Goal: Task Accomplishment & Management: Complete application form

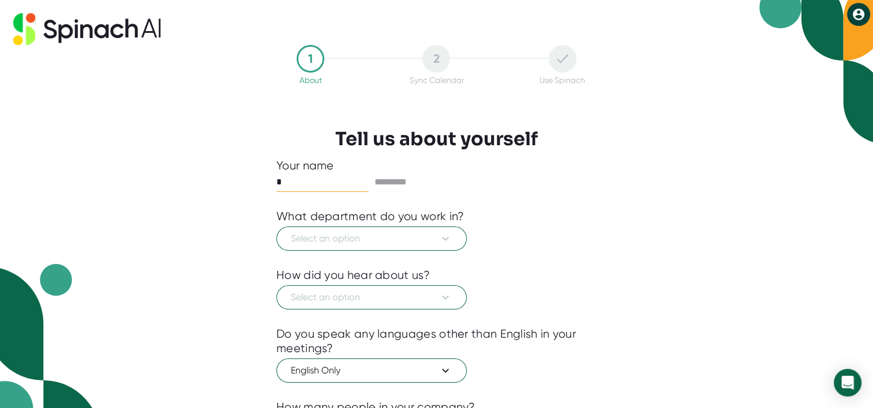
type input "****"
type input "*******"
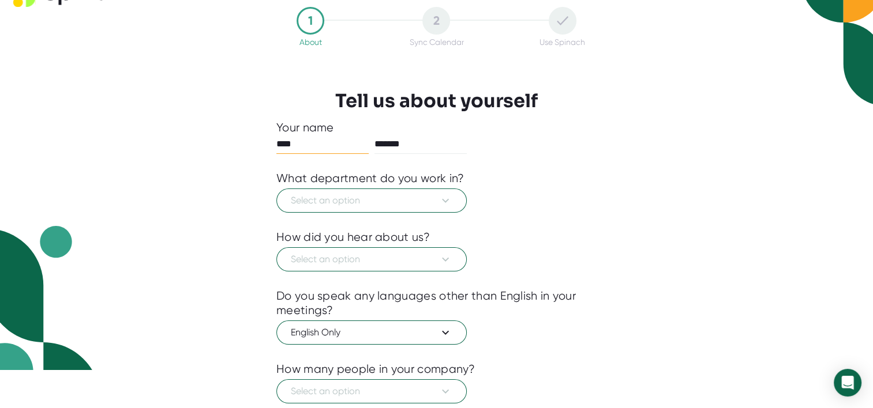
scroll to position [112, 0]
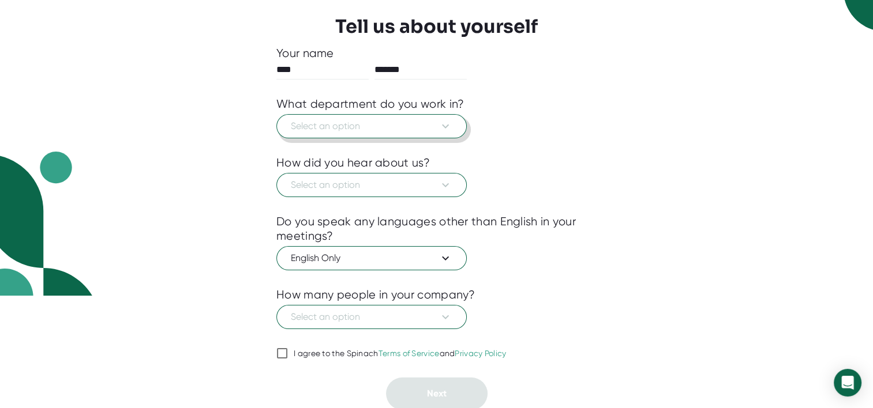
click at [364, 121] on span "Select an option" at bounding box center [371, 126] width 161 height 14
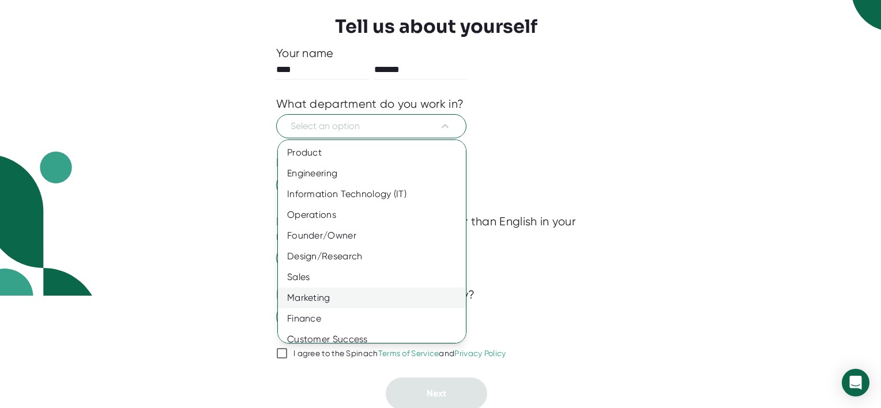
click at [342, 297] on div "Marketing" at bounding box center [376, 298] width 197 height 21
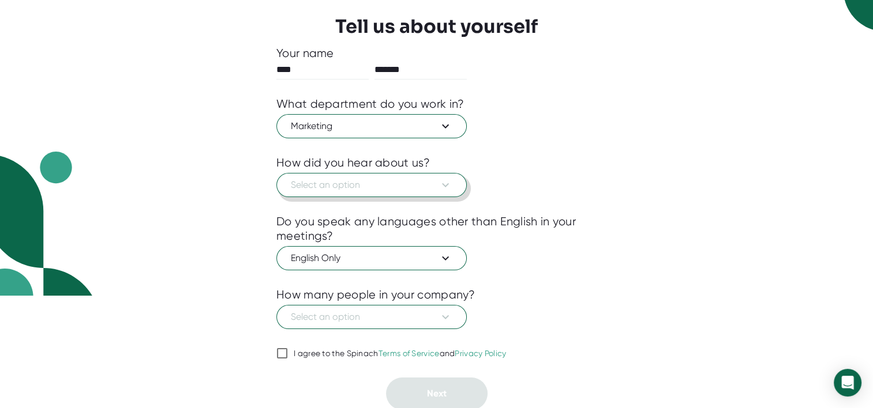
click at [370, 190] on span "Select an option" at bounding box center [371, 185] width 161 height 14
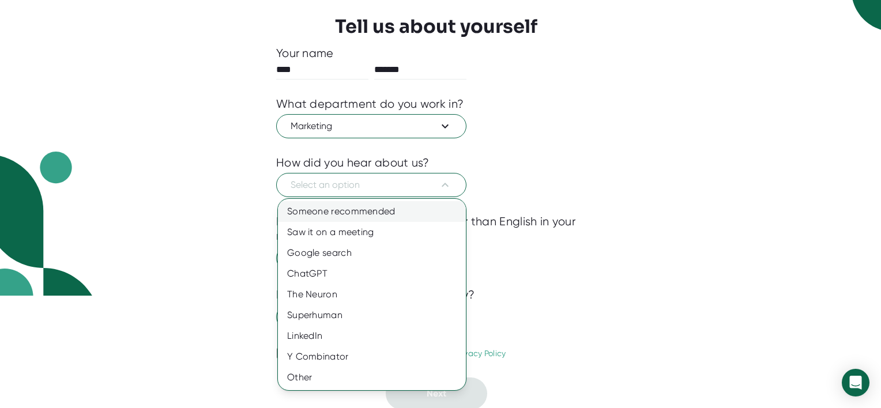
click at [371, 215] on div "Someone recommended" at bounding box center [372, 211] width 188 height 21
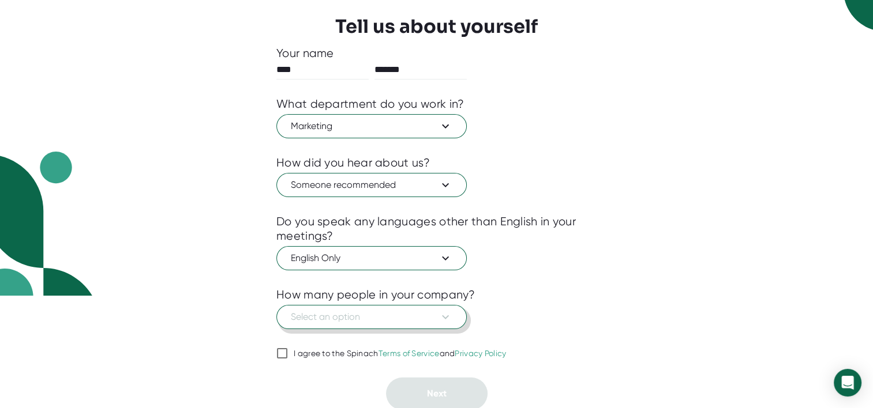
click at [385, 314] on span "Select an option" at bounding box center [371, 317] width 161 height 14
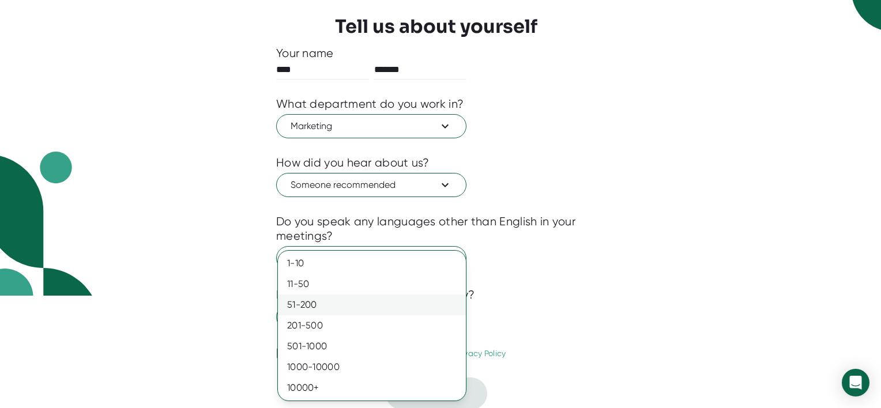
click at [347, 309] on div "51-200" at bounding box center [372, 305] width 188 height 21
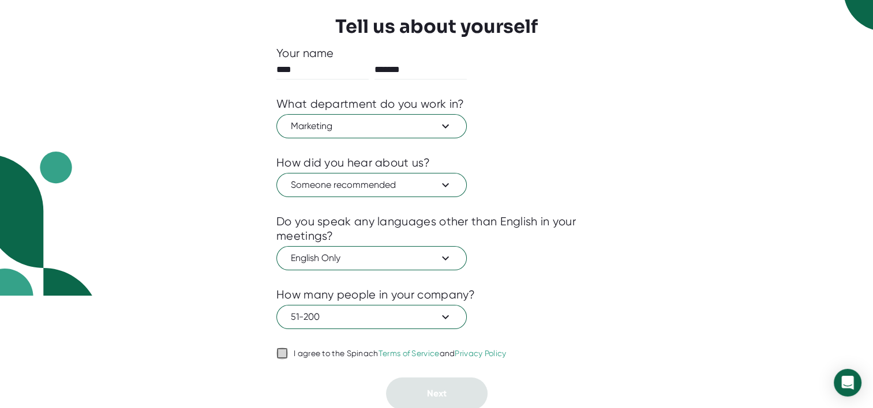
click at [281, 356] on input "I agree to the Spinach Terms of Service and Privacy Policy" at bounding box center [282, 354] width 12 height 14
checkbox input "true"
click at [460, 385] on button "Next" at bounding box center [437, 394] width 102 height 32
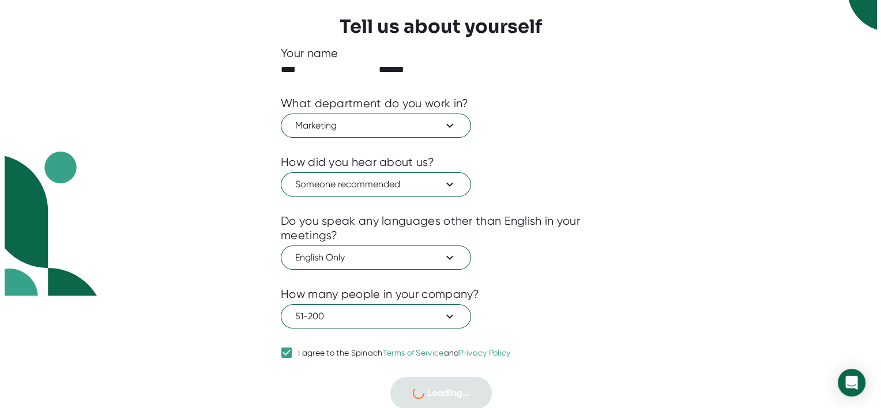
scroll to position [0, 0]
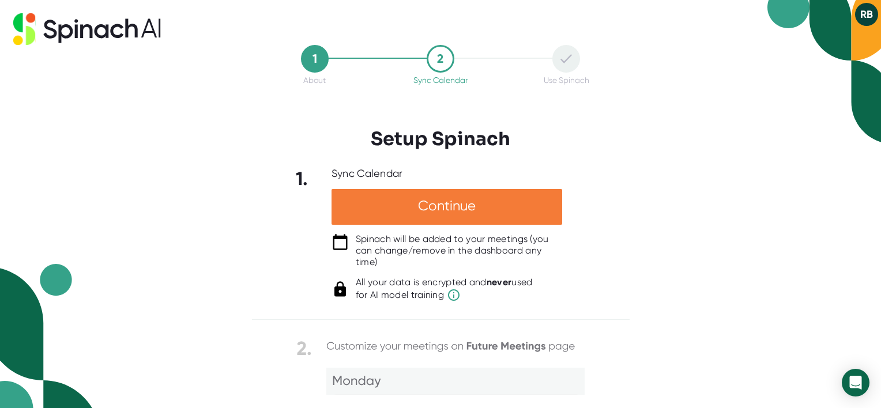
click at [464, 200] on div "Continue" at bounding box center [447, 207] width 231 height 36
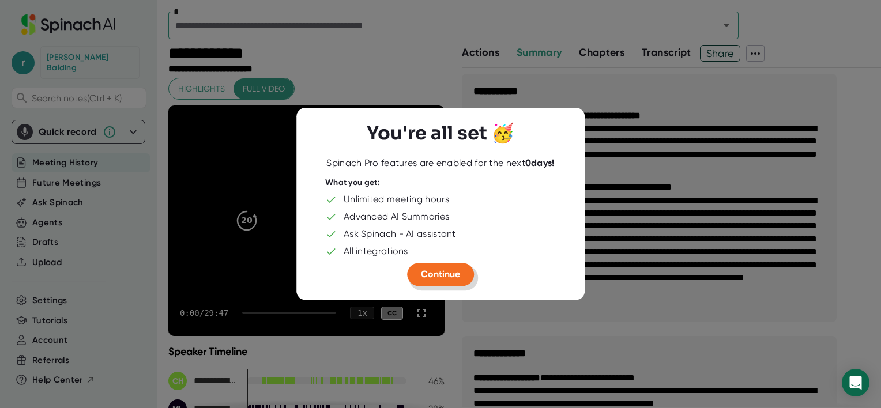
click at [450, 276] on span "Continue" at bounding box center [440, 274] width 39 height 11
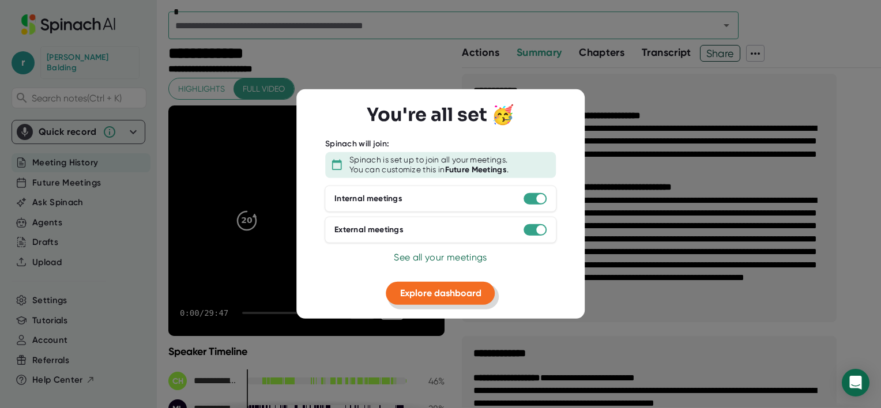
click at [452, 296] on span "Explore dashboard" at bounding box center [440, 292] width 81 height 11
